Goal: Task Accomplishment & Management: Manage account settings

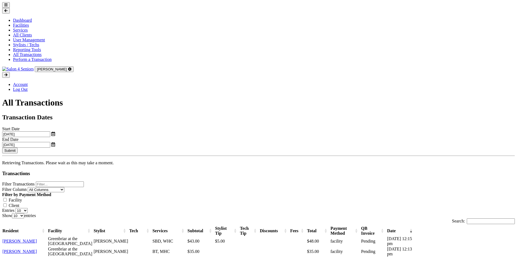
click at [8, 7] on icon at bounding box center [5, 5] width 3 height 4
click at [32, 23] on link "Dashboard" at bounding box center [22, 20] width 19 height 5
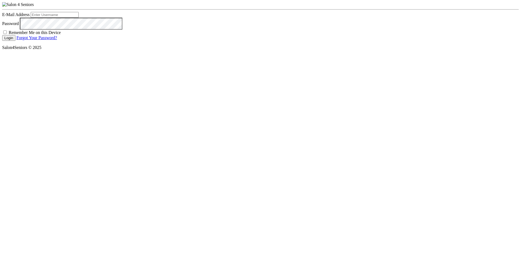
type input "nat.thompson@savvyotter.com"
click at [15, 41] on button "Login" at bounding box center [8, 38] width 13 height 6
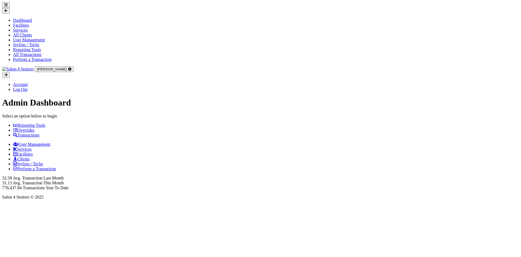
click at [56, 166] on link "Perform a Transaction" at bounding box center [34, 168] width 43 height 5
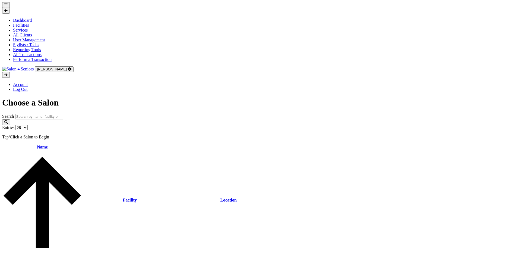
click at [47, 256] on link "[GEOGRAPHIC_DATA]" at bounding box center [25, 259] width 44 height 5
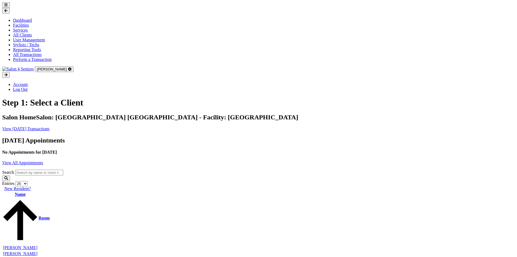
click at [63, 169] on input "search" at bounding box center [39, 172] width 48 height 6
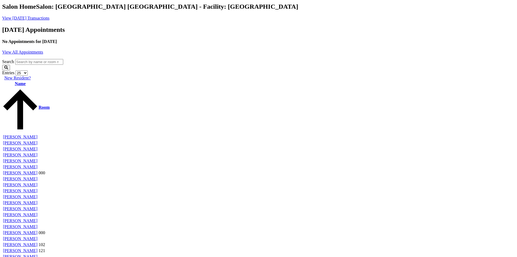
scroll to position [217, 0]
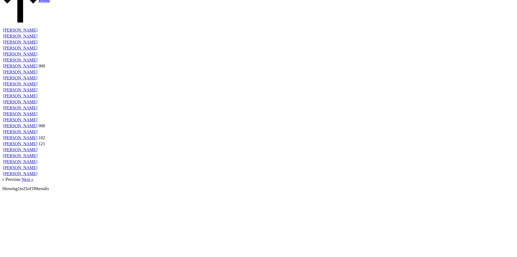
click at [37, 122] on link "Beth Gregg" at bounding box center [20, 119] width 34 height 5
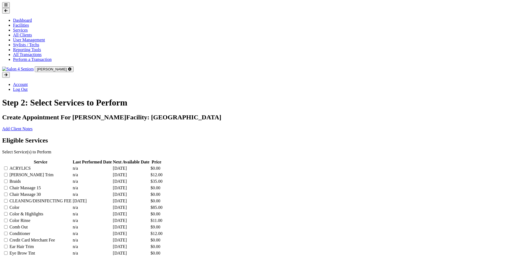
click at [8, 181] on label at bounding box center [8, 181] width 0 height 5
click at [8, 181] on input "checkbox" at bounding box center [6, 181] width 4 height 4
checkbox input "true"
click at [8, 190] on label at bounding box center [8, 187] width 0 height 5
click at [8, 189] on input "checkbox" at bounding box center [6, 188] width 4 height 4
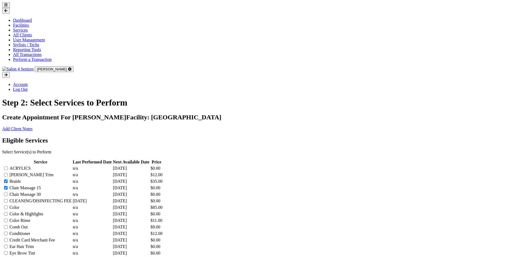
checkbox input "true"
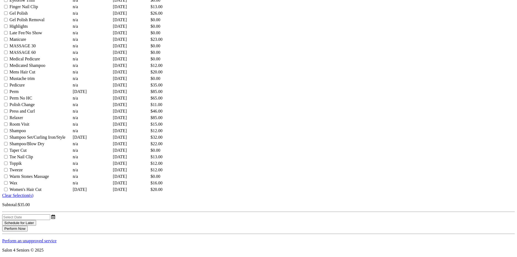
scroll to position [657, 0]
click at [28, 225] on button "Perform Now" at bounding box center [15, 228] width 26 height 6
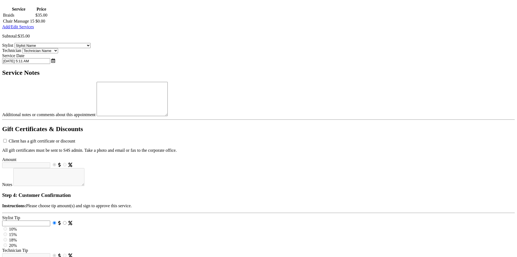
scroll to position [109, 0]
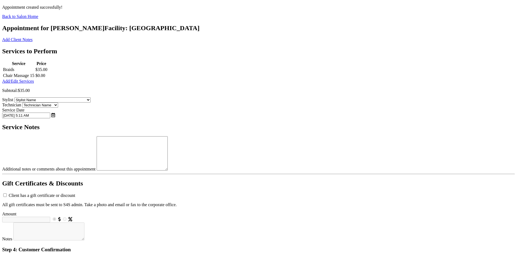
click at [91, 102] on select "Stylist Name Kinetic Stylist [PERSON_NAME] [PERSON_NAME] [PERSON_NAME] [PERSON_…" at bounding box center [52, 99] width 76 height 5
select select "1"
click at [54, 102] on select "Stylist Name Kinetic Stylist [PERSON_NAME] [PERSON_NAME] [PERSON_NAME] [PERSON_…" at bounding box center [52, 99] width 76 height 5
click at [58, 108] on select "Technician Name Kinetic Tech [PERSON_NAME]" at bounding box center [40, 104] width 36 height 5
select select "2"
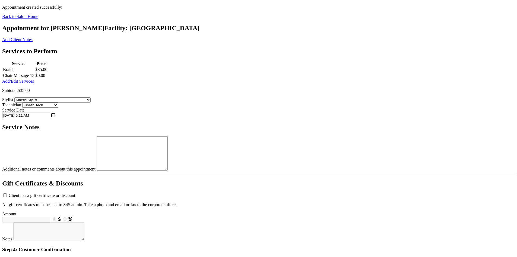
click at [58, 108] on select "Technician Name Kinetic Tech Kimberly Williford" at bounding box center [40, 104] width 36 height 5
click at [168, 170] on textarea "Additional notes or comments about this appointment" at bounding box center [132, 153] width 71 height 34
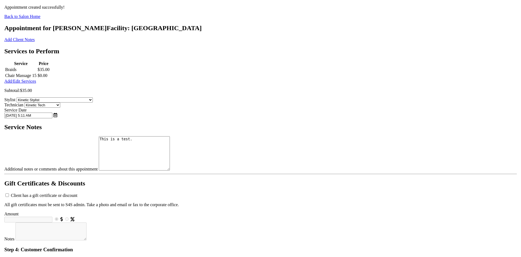
scroll to position [189, 0]
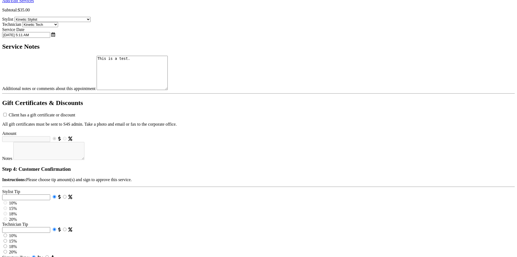
type textarea "This is a test."
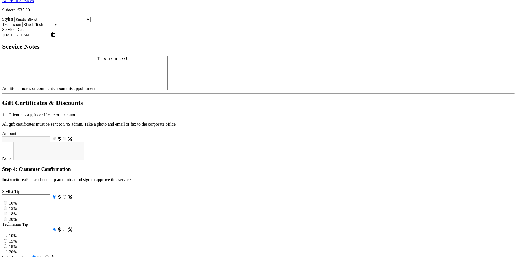
click at [50, 194] on input "Stylist Tip" at bounding box center [26, 197] width 48 height 6
type input "10"
click at [50, 227] on input "Technician Tip" at bounding box center [26, 230] width 48 height 6
type input "5"
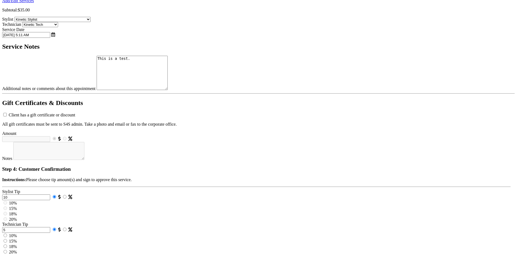
click at [350, 168] on div "Step 4: Customer Confirmation Instructions: Please choose tip amount(s) and sig…" at bounding box center [256, 262] width 509 height 193
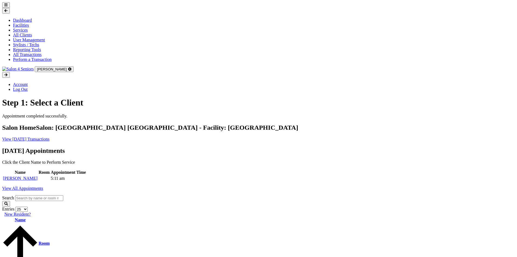
click at [8, 7] on icon at bounding box center [5, 5] width 3 height 4
click at [25, 57] on link "All Transactions" at bounding box center [27, 54] width 29 height 5
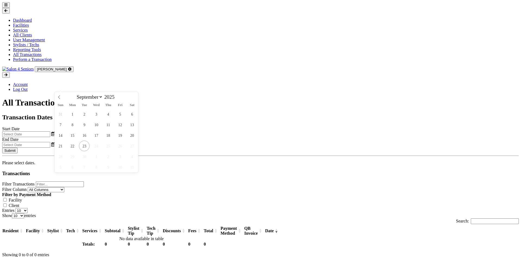
click at [50, 131] on input "text" at bounding box center [26, 134] width 48 height 6
click at [84, 146] on span "23" at bounding box center [84, 145] width 11 height 11
type input "[DATE]"
click at [50, 142] on input "text" at bounding box center [26, 145] width 48 height 6
click at [275, 147] on span "23" at bounding box center [278, 145] width 11 height 11
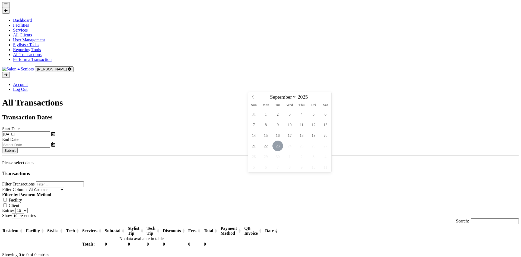
type input "[DATE]"
click at [18, 147] on button "Submit" at bounding box center [9, 150] width 15 height 6
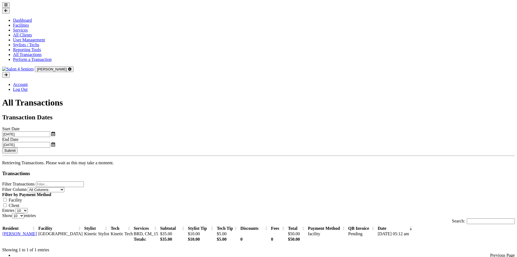
click at [124, 243] on div "Showing 1 to 1 of 1 entries" at bounding box center [258, 247] width 513 height 9
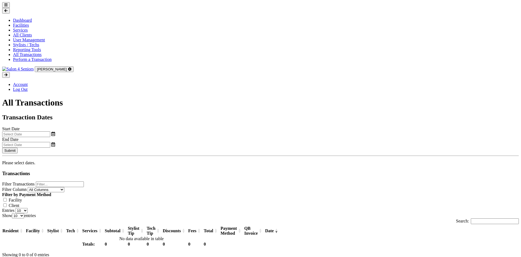
click at [50, 131] on input "text" at bounding box center [26, 134] width 48 height 6
click at [88, 145] on span "23" at bounding box center [84, 145] width 11 height 11
type input "[DATE]"
click at [50, 142] on input "text" at bounding box center [26, 145] width 48 height 6
click at [282, 148] on span "23" at bounding box center [278, 145] width 11 height 11
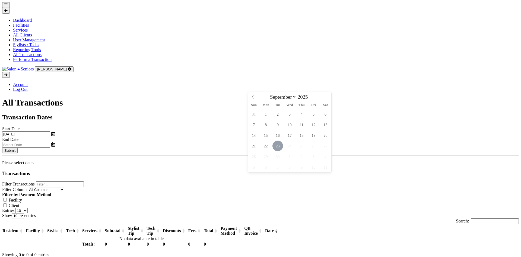
type input "[DATE]"
click at [18, 147] on button "Submit" at bounding box center [9, 150] width 15 height 6
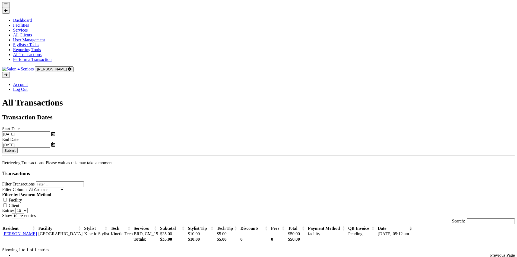
click at [37, 231] on link "Beth Gregg" at bounding box center [19, 233] width 34 height 5
click at [10, 8] on button at bounding box center [6, 5] width 8 height 6
click at [34, 62] on link "Perform a Transaction" at bounding box center [32, 59] width 39 height 5
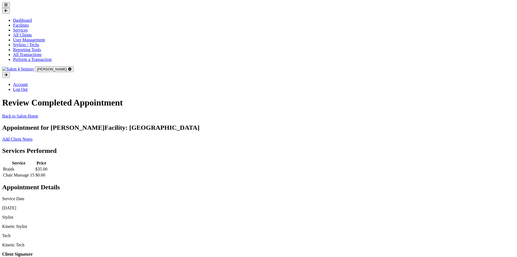
click at [8, 7] on icon at bounding box center [5, 5] width 3 height 4
click at [194, 114] on p "Back to Salon Home" at bounding box center [258, 116] width 513 height 5
click at [8, 9] on icon at bounding box center [5, 11] width 3 height 4
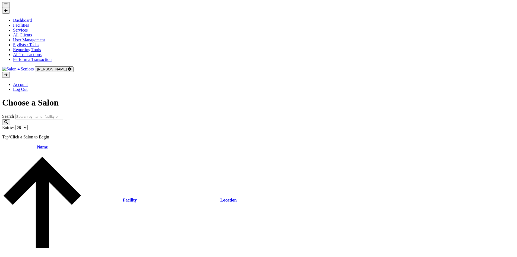
click at [8, 7] on icon at bounding box center [5, 5] width 3 height 4
click at [21, 37] on link "All Clients" at bounding box center [22, 35] width 19 height 5
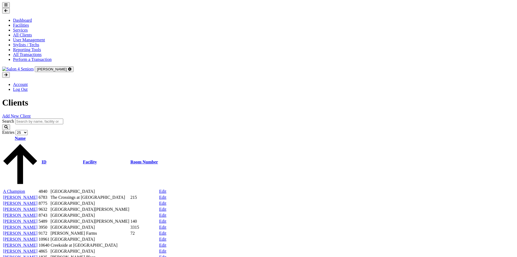
click at [31, 114] on link "Add New Client" at bounding box center [16, 116] width 29 height 5
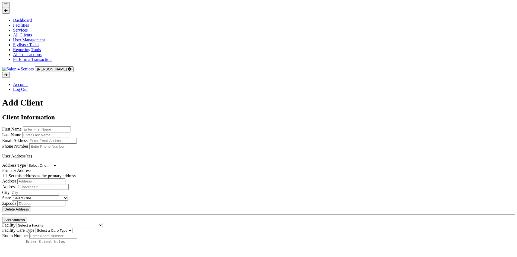
click at [71, 126] on input "text" at bounding box center [47, 129] width 48 height 6
type input "Nat"
type input "Thompson"
type input "natthompson+s4s@natthompson.com"
type input "2057993981"
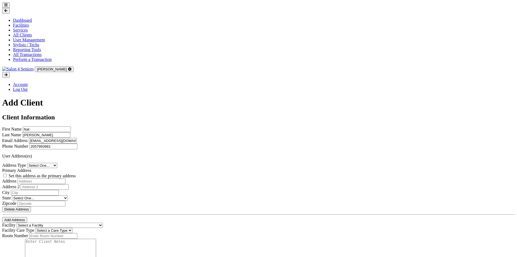
click at [57, 163] on select "Select One... Office Address Home Address Billing Address" at bounding box center [42, 165] width 30 height 5
select select "home"
click at [57, 163] on select "Select One... Office Address Home Address Billing Address" at bounding box center [42, 165] width 30 height 5
click at [76, 173] on label "Set this address as the primary address" at bounding box center [42, 175] width 67 height 5
click at [7, 174] on input "Set this address as the primary address" at bounding box center [5, 176] width 4 height 4
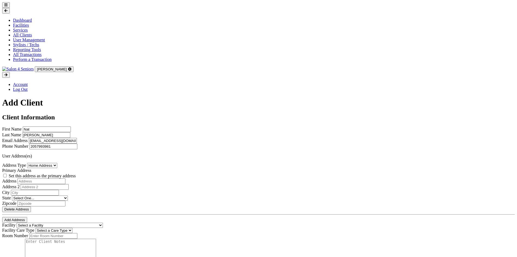
checkbox input "true"
click at [65, 178] on input "text" at bounding box center [41, 181] width 48 height 6
type input "3431 Firethorn Drive"
type input "Tuscaloosa"
select select "al"
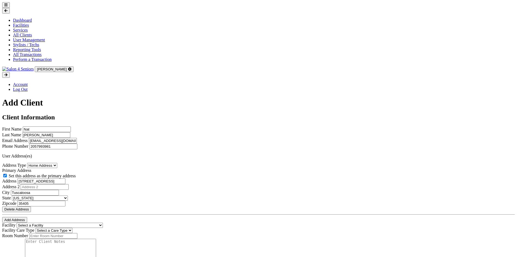
type input "35405"
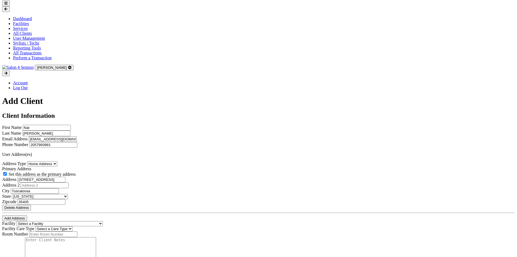
scroll to position [27, 0]
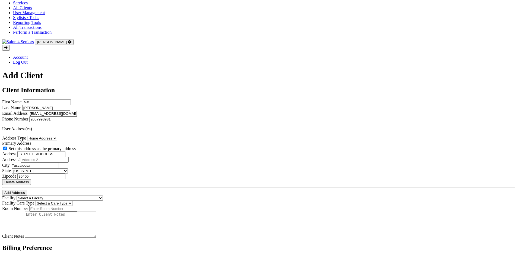
click at [103, 200] on select "Select a Facility Creekside at Three Rivers Brookdale Jones Farm Merrill Garden…" at bounding box center [60, 197] width 86 height 5
select select "16"
click at [52, 200] on select "Select a Facility Creekside at Three Rivers Brookdale Jones Farm Merrill Garden…" at bounding box center [60, 197] width 86 height 5
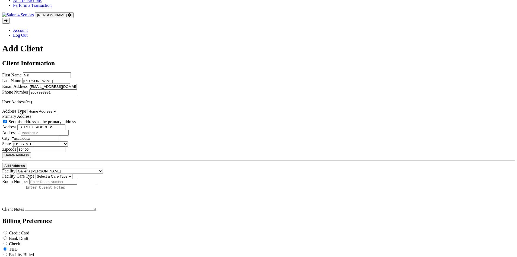
scroll to position [54, 0]
click at [73, 178] on select "Select a Care Type Nursing Home Rehab Memory Care Assisted Living Independent L…" at bounding box center [54, 175] width 37 height 5
select select "5"
click at [73, 178] on select "Select a Care Type Nursing Home Rehab Memory Care Assisted Living Independent L…" at bounding box center [54, 175] width 37 height 5
click at [77, 184] on input "text" at bounding box center [53, 181] width 48 height 6
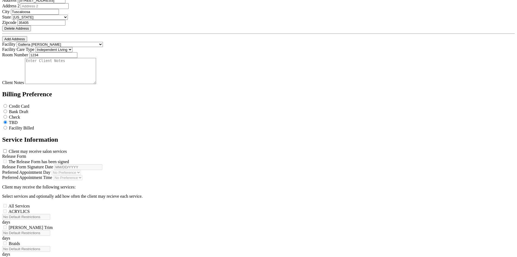
scroll to position [189, 0]
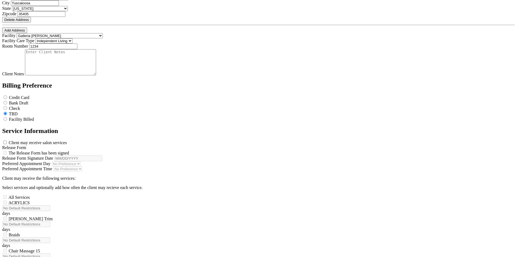
type input "1234"
click at [56, 145] on label "Client may receive salon services" at bounding box center [38, 142] width 58 height 5
click at [7, 144] on input "Client may receive salon services" at bounding box center [5, 142] width 4 height 4
checkbox input "true"
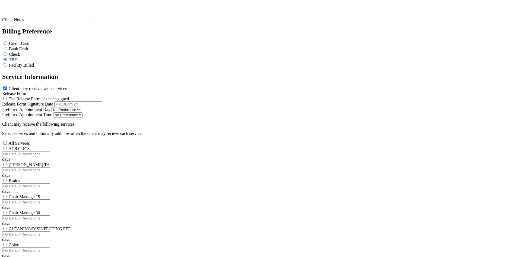
scroll to position [244, 0]
click at [56, 101] on label "The Release Form has been signed" at bounding box center [39, 98] width 61 height 5
click at [7, 100] on input "Release Form" at bounding box center [5, 98] width 4 height 4
checkbox input "true"
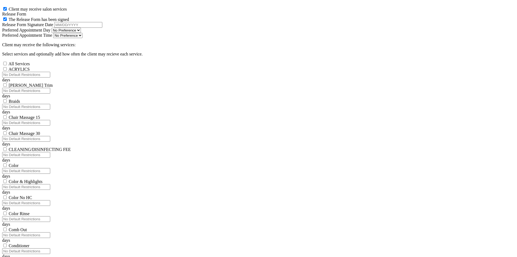
scroll to position [325, 0]
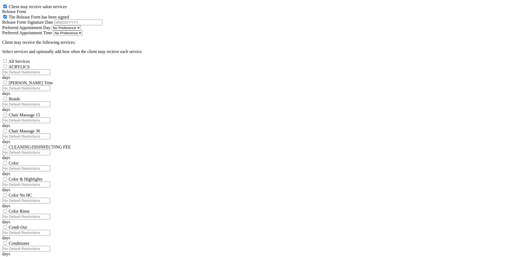
click at [102, 25] on input "text" at bounding box center [78, 23] width 48 height 6
type input "0"
type input "09/22/2025"
click at [81, 30] on select "No Preference Monday Tuesday Wednesday Thursday Friday" at bounding box center [66, 27] width 29 height 5
select select "Monday"
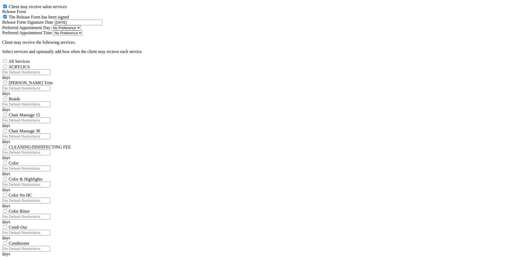
click at [52, 30] on select "No Preference Monday Tuesday Wednesday Thursday Friday" at bounding box center [66, 27] width 29 height 5
click at [83, 36] on select "No Preference Morning Afternoon" at bounding box center [67, 32] width 29 height 5
select select "Afternoon"
click at [83, 36] on select "No Preference Morning Afternoon" at bounding box center [67, 32] width 29 height 5
click at [30, 64] on label "All Services" at bounding box center [18, 61] width 21 height 5
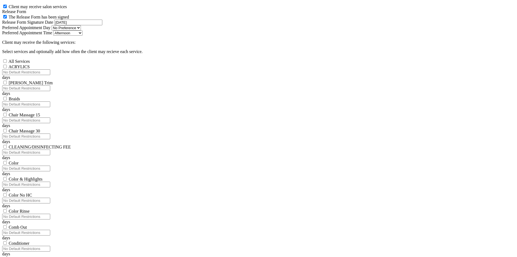
click at [7, 63] on input "All Services" at bounding box center [5, 61] width 4 height 4
checkbox input "true"
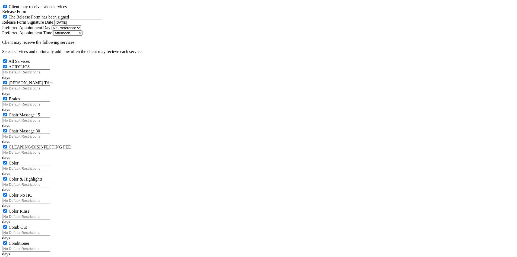
checkbox input "true"
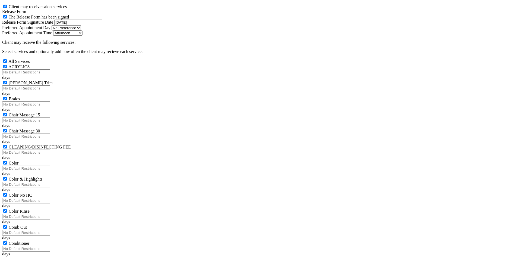
checkbox input "true"
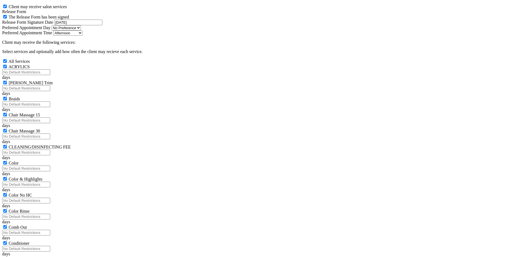
checkbox input "true"
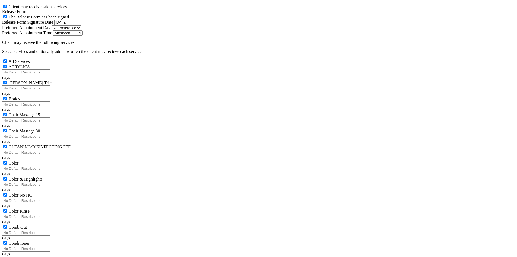
checkbox input "true"
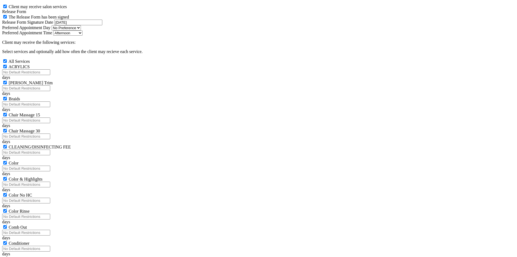
checkbox input "true"
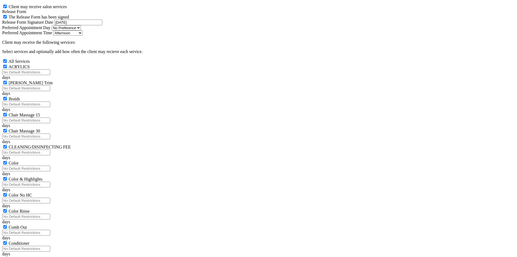
checkbox input "true"
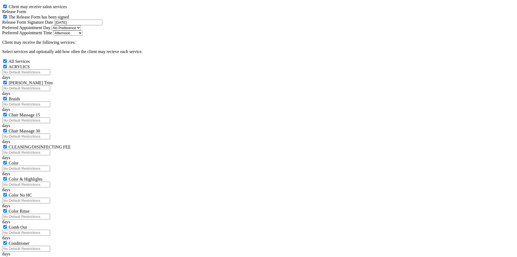
checkbox input "true"
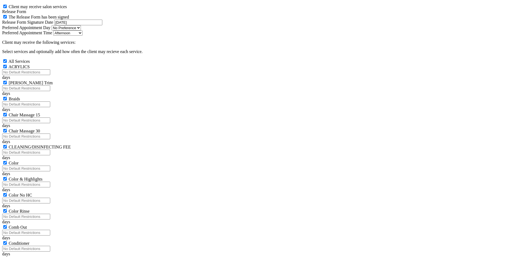
checkbox input "true"
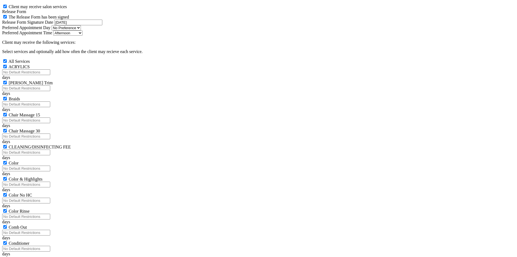
checkbox input "true"
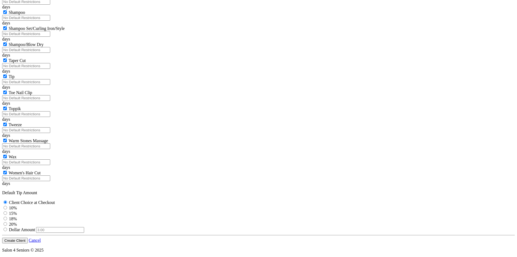
scroll to position [1319, 0]
click at [17, 205] on label "10%" at bounding box center [13, 207] width 8 height 5
click at [7, 206] on input "10%" at bounding box center [6, 208] width 4 height 4
radio input "true"
click at [28, 237] on button "Create Client" at bounding box center [15, 240] width 26 height 6
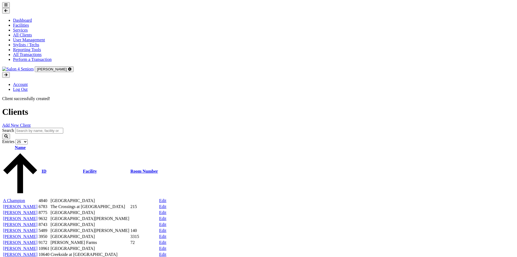
click at [63, 128] on input "search" at bounding box center [39, 131] width 48 height 6
type input "Nat"
click at [2, 133] on button "Search" at bounding box center [6, 136] width 8 height 6
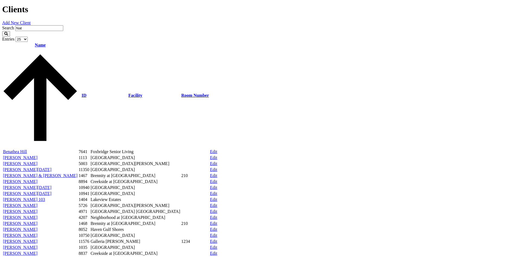
scroll to position [34, 0]
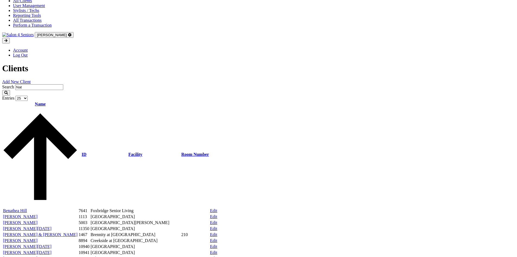
click at [123, 84] on div "Search Nat" at bounding box center [258, 87] width 513 height 6
click at [63, 84] on input "Nat" at bounding box center [39, 87] width 48 height 6
type input "[PERSON_NAME]"
click at [2, 90] on button "Search" at bounding box center [6, 93] width 8 height 6
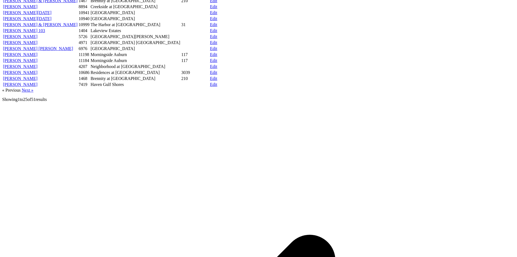
scroll to position [307, 0]
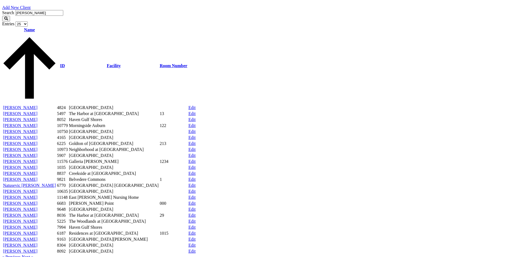
scroll to position [109, 0]
click at [37, 159] on link "[PERSON_NAME]" at bounding box center [20, 161] width 34 height 5
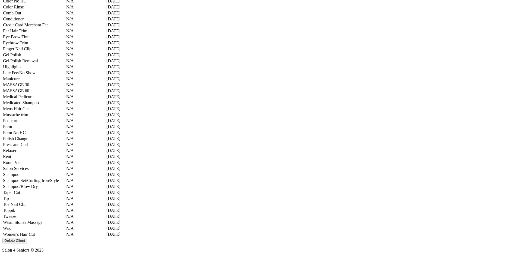
scroll to position [766, 0]
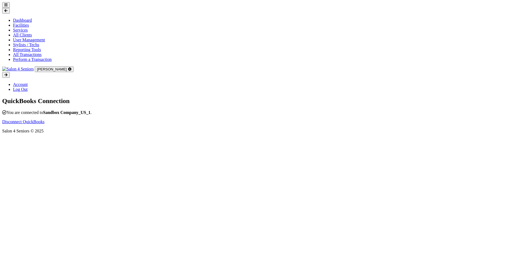
click at [8, 7] on icon at bounding box center [5, 5] width 3 height 4
click at [25, 23] on link "Dashboard" at bounding box center [22, 20] width 19 height 5
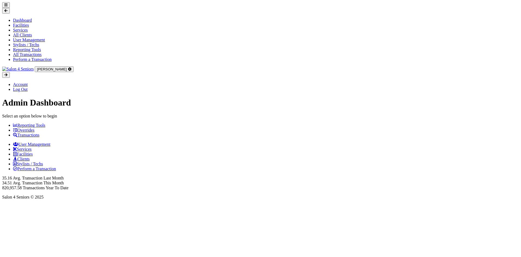
click at [39, 133] on link "Transactions" at bounding box center [26, 135] width 26 height 5
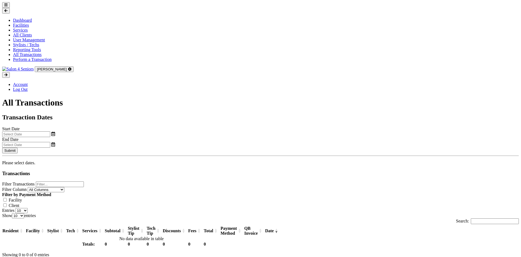
select select "8"
click at [50, 131] on input "text" at bounding box center [26, 134] width 48 height 6
click at [87, 146] on span "23" at bounding box center [84, 145] width 11 height 11
type input "[DATE]"
click at [50, 142] on input "text" at bounding box center [26, 145] width 48 height 6
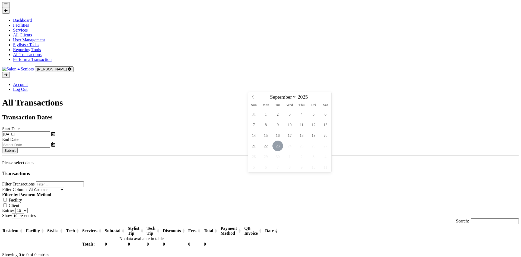
click at [277, 145] on span "23" at bounding box center [278, 145] width 11 height 11
type input "[DATE]"
click at [18, 147] on button "Submit" at bounding box center [9, 150] width 15 height 6
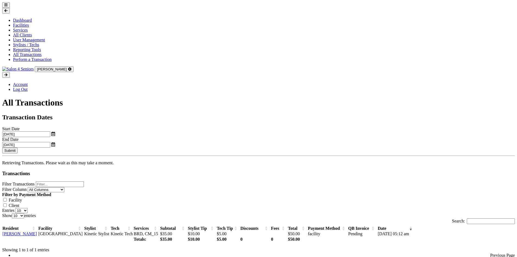
click at [37, 231] on link "[PERSON_NAME]" at bounding box center [19, 233] width 34 height 5
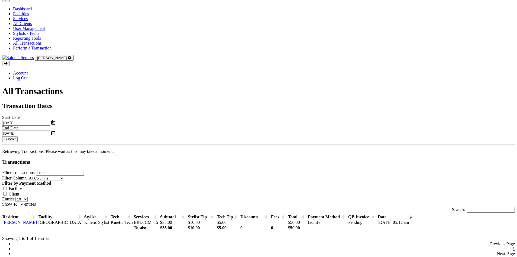
scroll to position [18, 0]
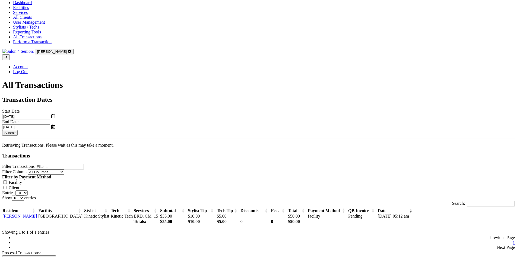
click at [56, 255] on button "Generate QuickBooks Invoices" at bounding box center [29, 258] width 54 height 6
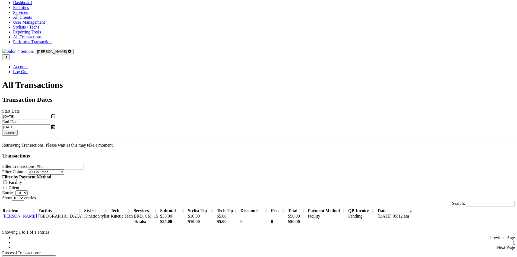
click at [31, 80] on div "All Transactions Transaction Dates Start Date 09/23/2025 End Date 09/23/2025 Su…" at bounding box center [258, 180] width 513 height 201
click at [56, 255] on button "Generate QuickBooks Invoices" at bounding box center [29, 258] width 54 height 6
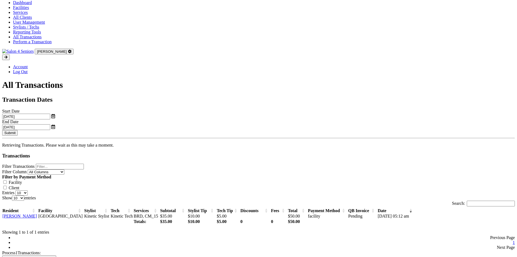
click at [56, 255] on button "Generate QuickBooks Invoices" at bounding box center [29, 258] width 54 height 6
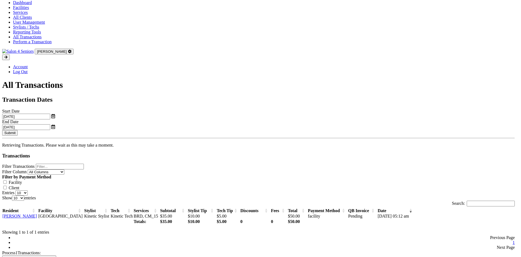
radio input "true"
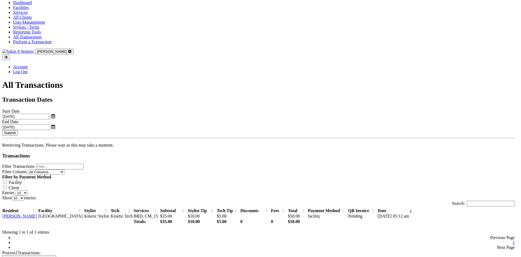
radio input "true"
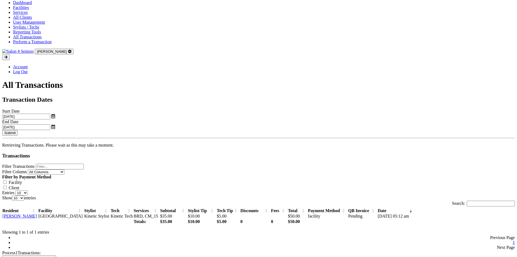
click at [37, 213] on link "[PERSON_NAME]" at bounding box center [19, 215] width 34 height 5
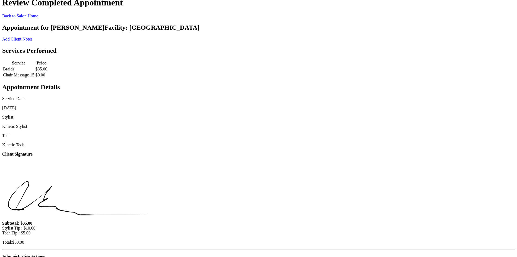
scroll to position [111, 0]
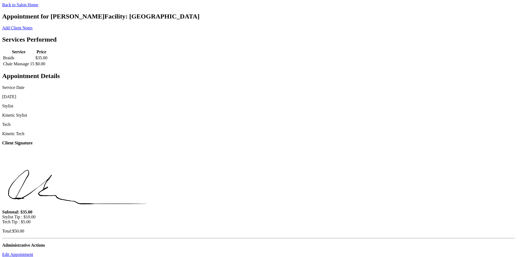
click at [33, 252] on link "Edit Appointment" at bounding box center [17, 254] width 31 height 5
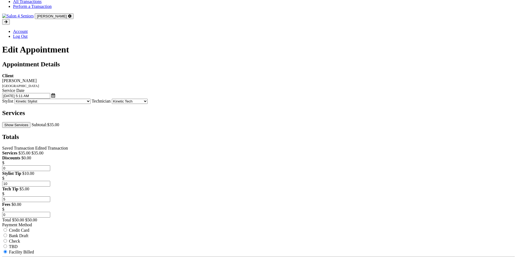
scroll to position [54, 0]
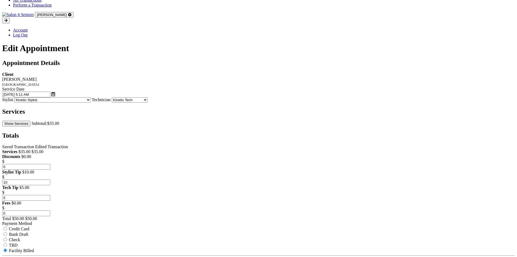
click at [30, 121] on button "Show Services" at bounding box center [16, 124] width 28 height 6
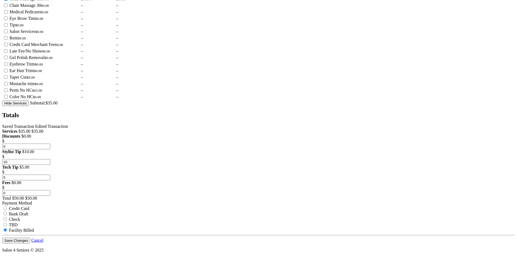
scroll to position [543, 0]
checkbox input "false"
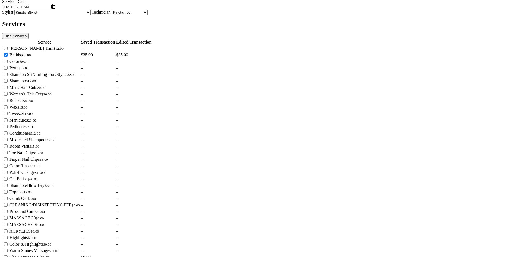
scroll to position [136, 0]
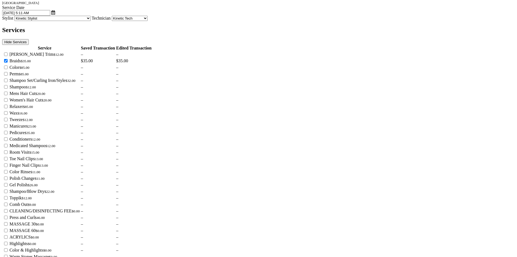
click at [8, 63] on label at bounding box center [8, 61] width 0 height 5
click at [8, 62] on input "checkbox" at bounding box center [6, 61] width 4 height 4
checkbox input "false"
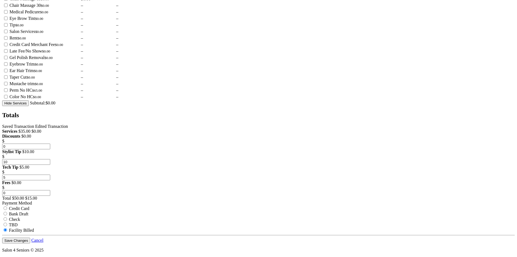
scroll to position [570, 0]
click at [8, 34] on label at bounding box center [8, 31] width 0 height 5
click at [8, 33] on input "checkbox" at bounding box center [6, 32] width 4 height 4
checkbox input "true"
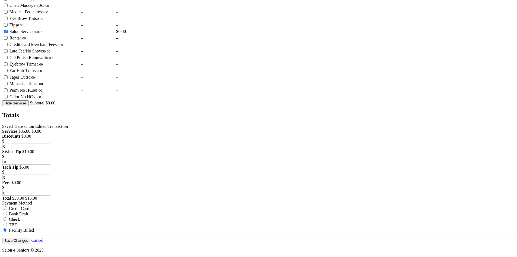
click at [30, 237] on button "Save Changes" at bounding box center [16, 240] width 28 height 6
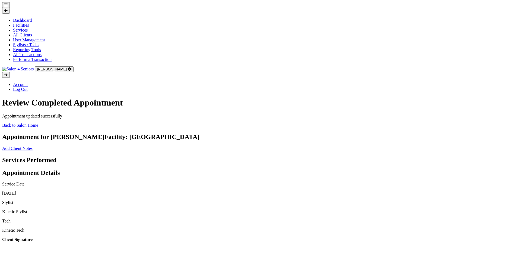
click at [38, 123] on link "Back to Salon Home" at bounding box center [20, 125] width 36 height 5
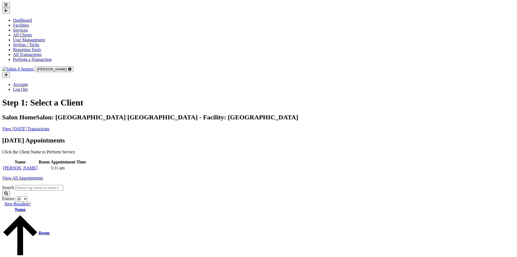
click at [11, 13] on section "Dashboard Facilities Services All Clients User Management Stylists / Techs Repo…" at bounding box center [258, 47] width 513 height 90
click at [10, 8] on button at bounding box center [6, 5] width 8 height 6
click at [34, 57] on link "All Transactions" at bounding box center [27, 54] width 29 height 5
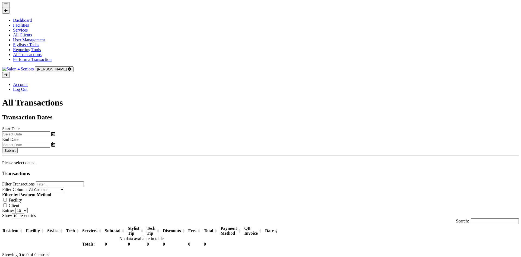
click at [50, 131] on input "text" at bounding box center [26, 134] width 48 height 6
click at [86, 142] on span "23" at bounding box center [84, 145] width 11 height 11
type input "[DATE]"
click at [50, 142] on input "text" at bounding box center [26, 145] width 48 height 6
click at [280, 146] on span "23" at bounding box center [278, 145] width 11 height 11
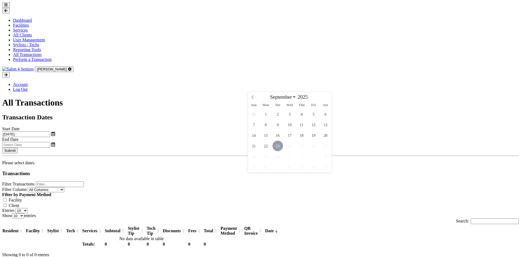
type input "[DATE]"
click at [18, 147] on button "Submit" at bounding box center [9, 150] width 15 height 6
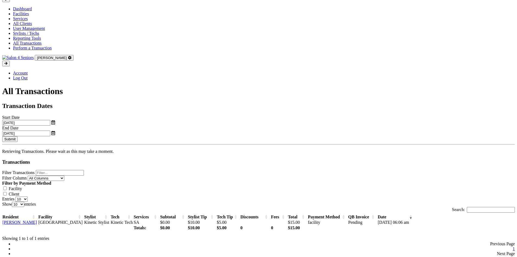
scroll to position [18, 0]
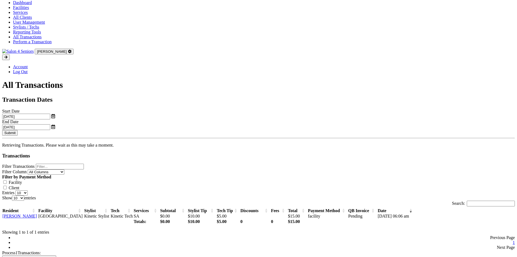
click at [56, 255] on button "Generate QuickBooks Invoices" at bounding box center [29, 258] width 54 height 6
